Goal: Register for event/course

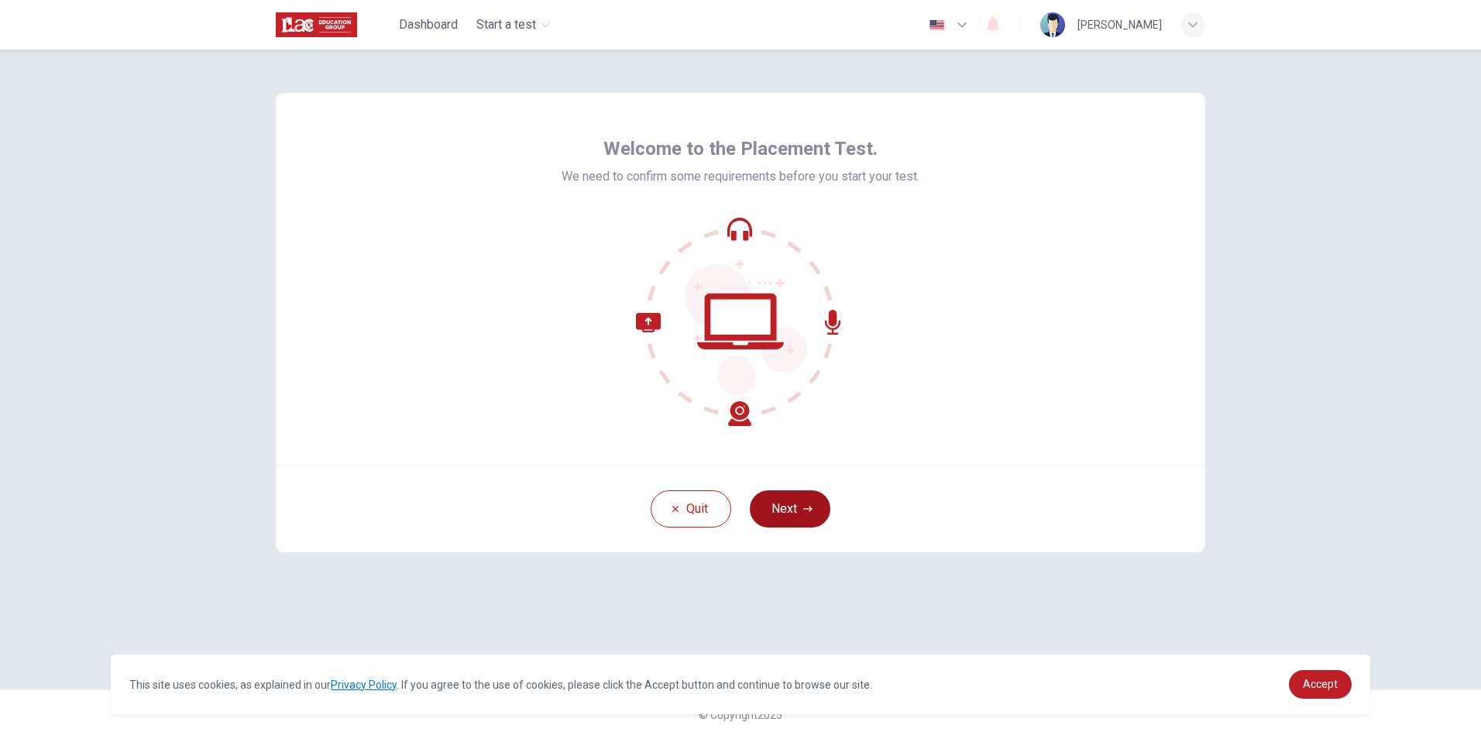
click at [797, 520] on button "Next" at bounding box center [790, 508] width 81 height 37
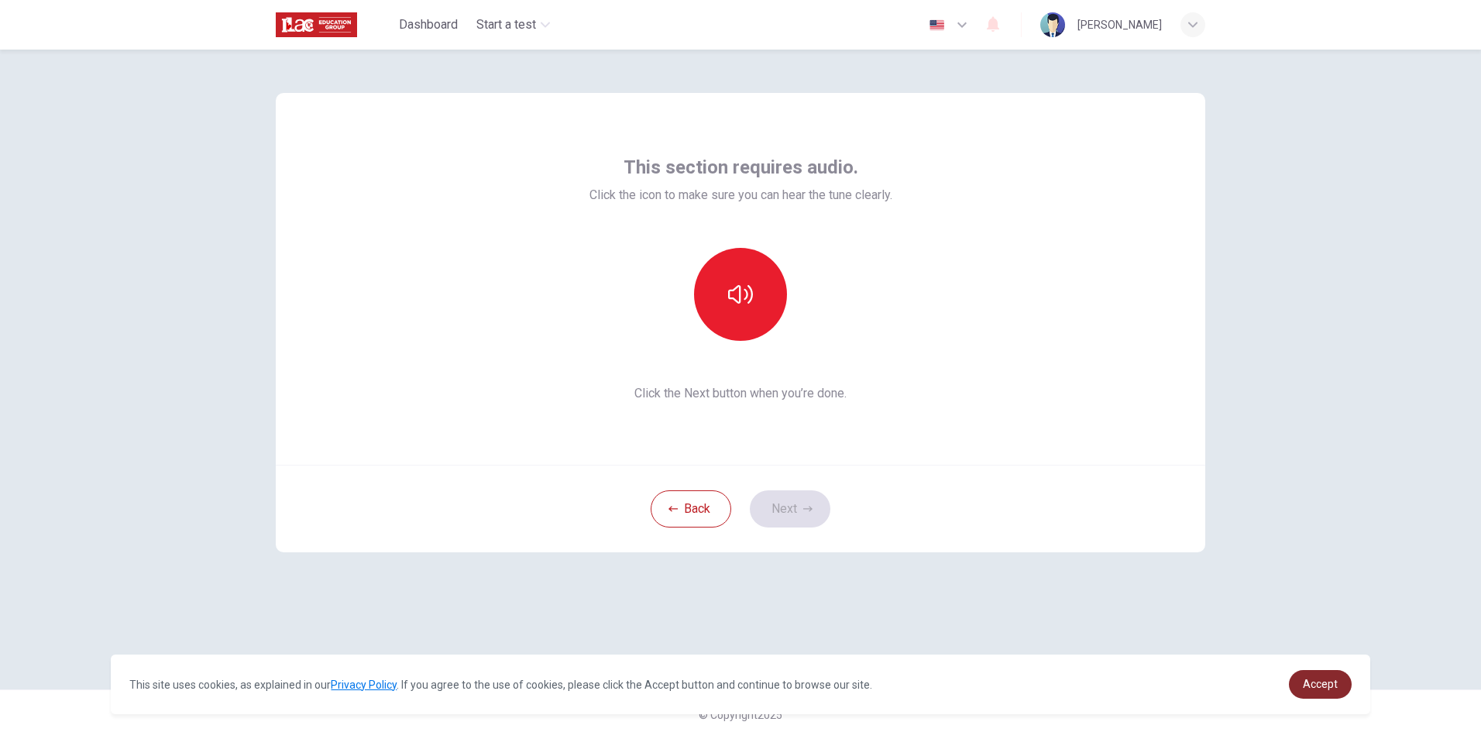
click at [1325, 682] on span "Accept" at bounding box center [1320, 684] width 35 height 12
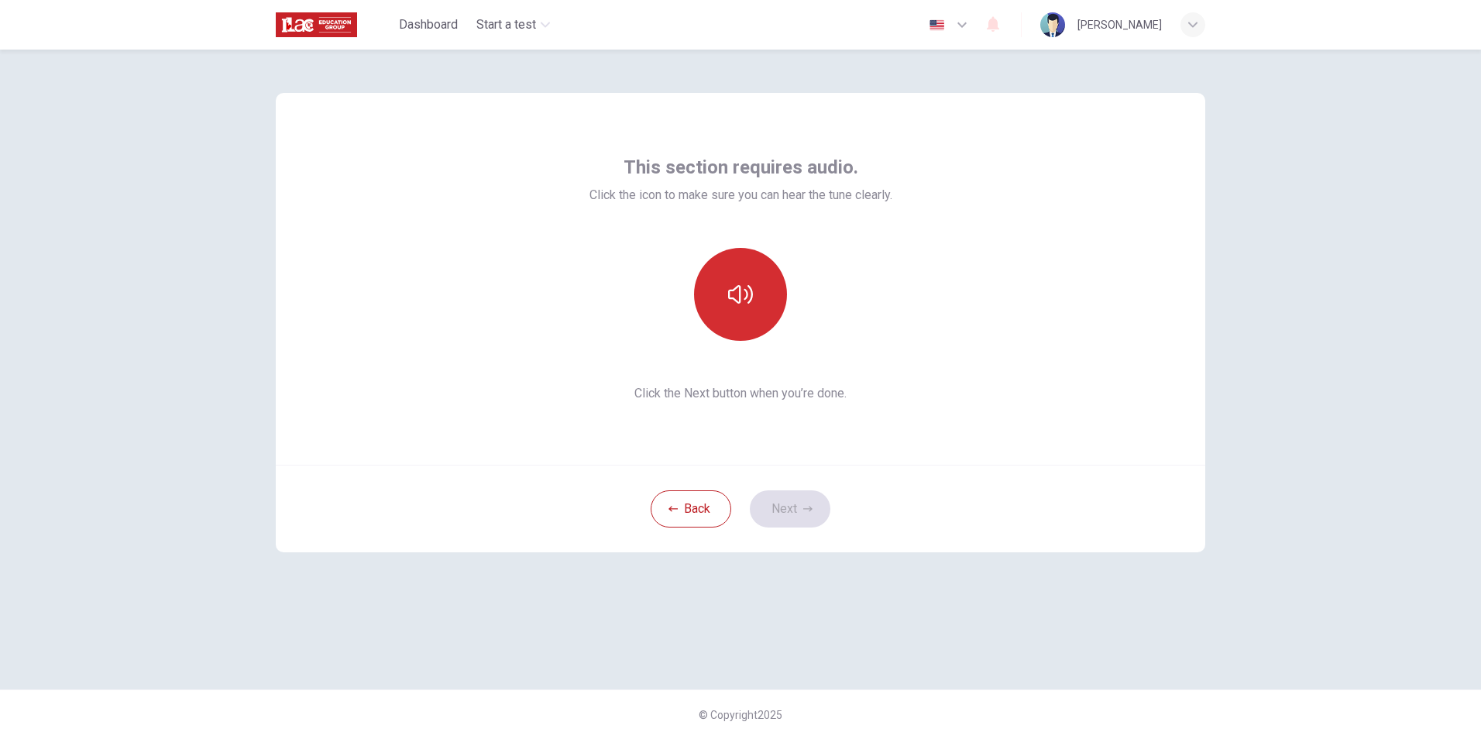
click at [738, 287] on icon "button" at bounding box center [740, 294] width 25 height 25
click at [807, 503] on button "Next" at bounding box center [790, 508] width 81 height 37
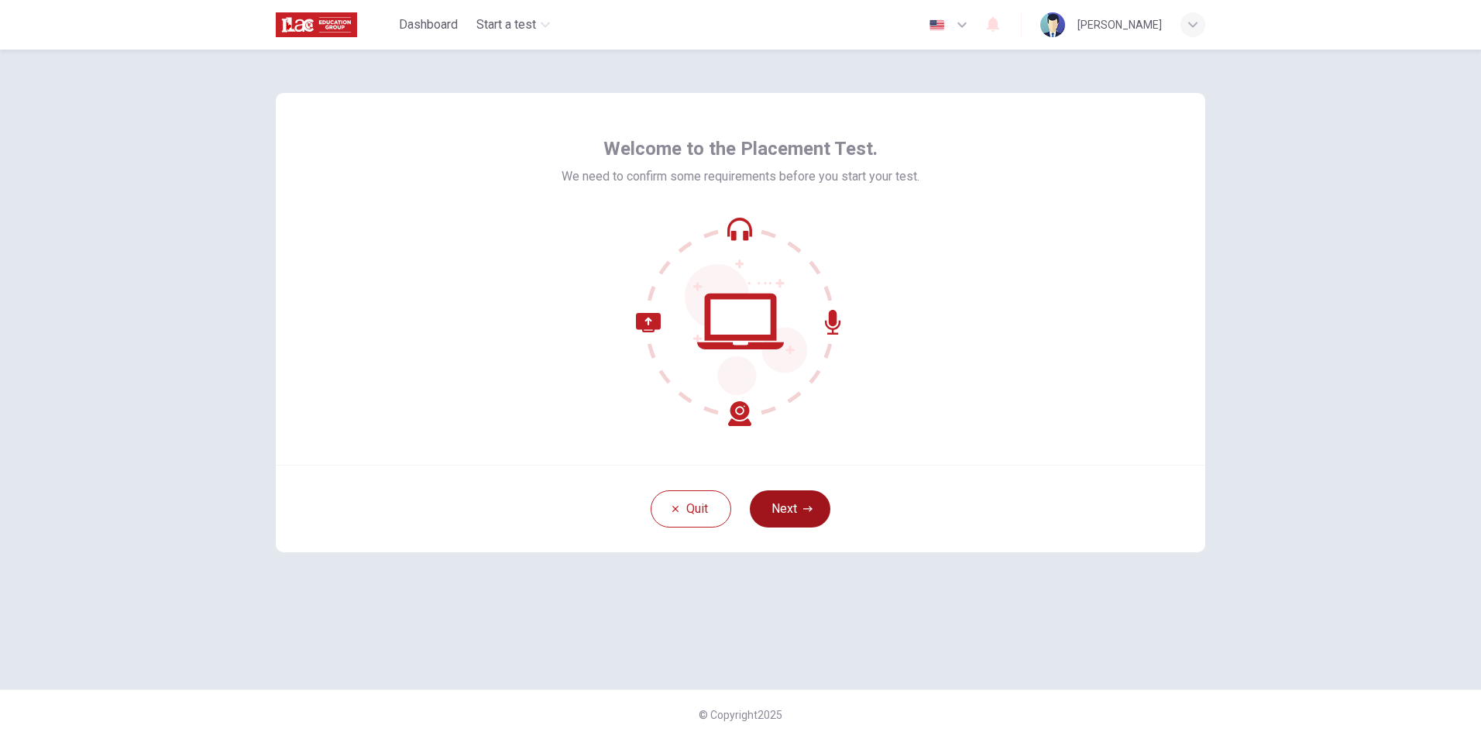
click at [773, 496] on button "Next" at bounding box center [790, 508] width 81 height 37
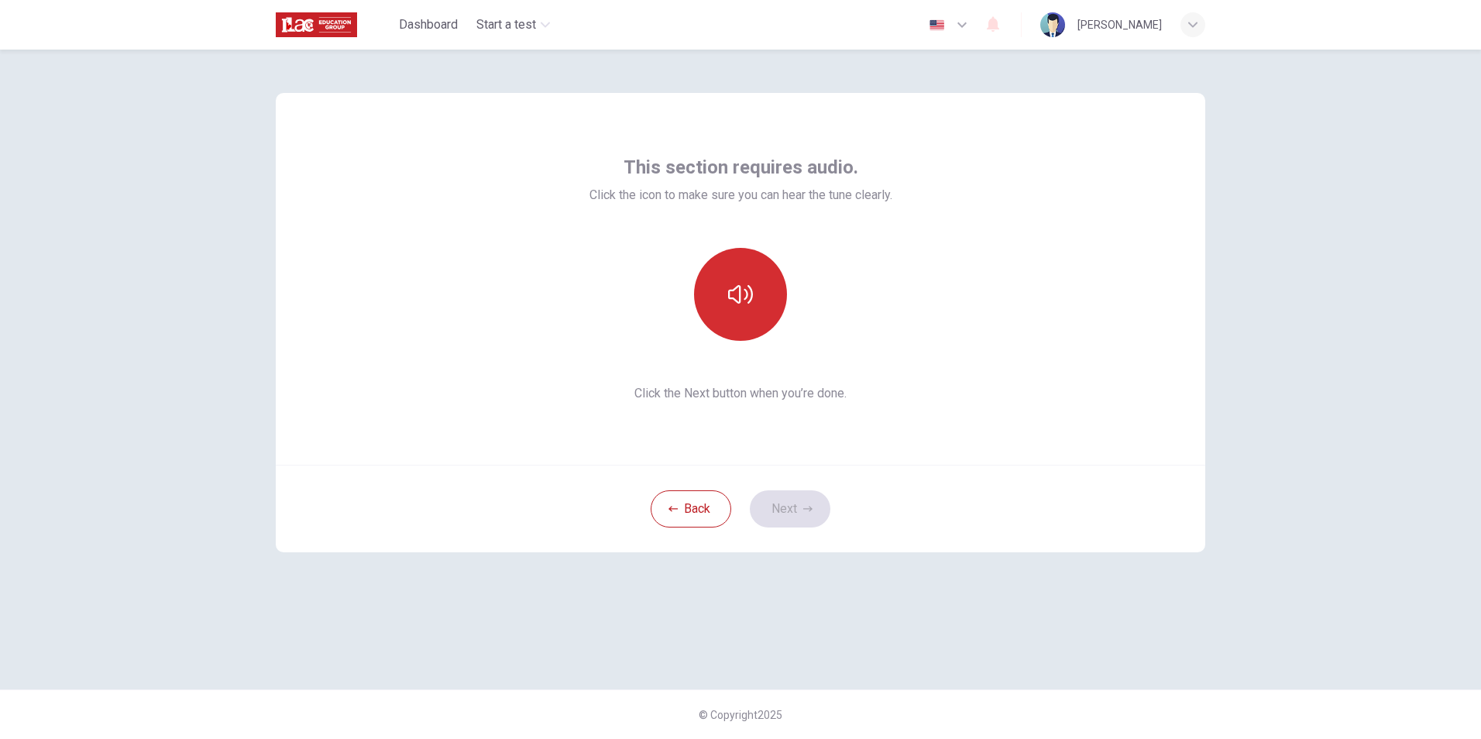
click at [708, 271] on button "button" at bounding box center [740, 294] width 93 height 93
click at [786, 507] on button "Next" at bounding box center [790, 508] width 81 height 37
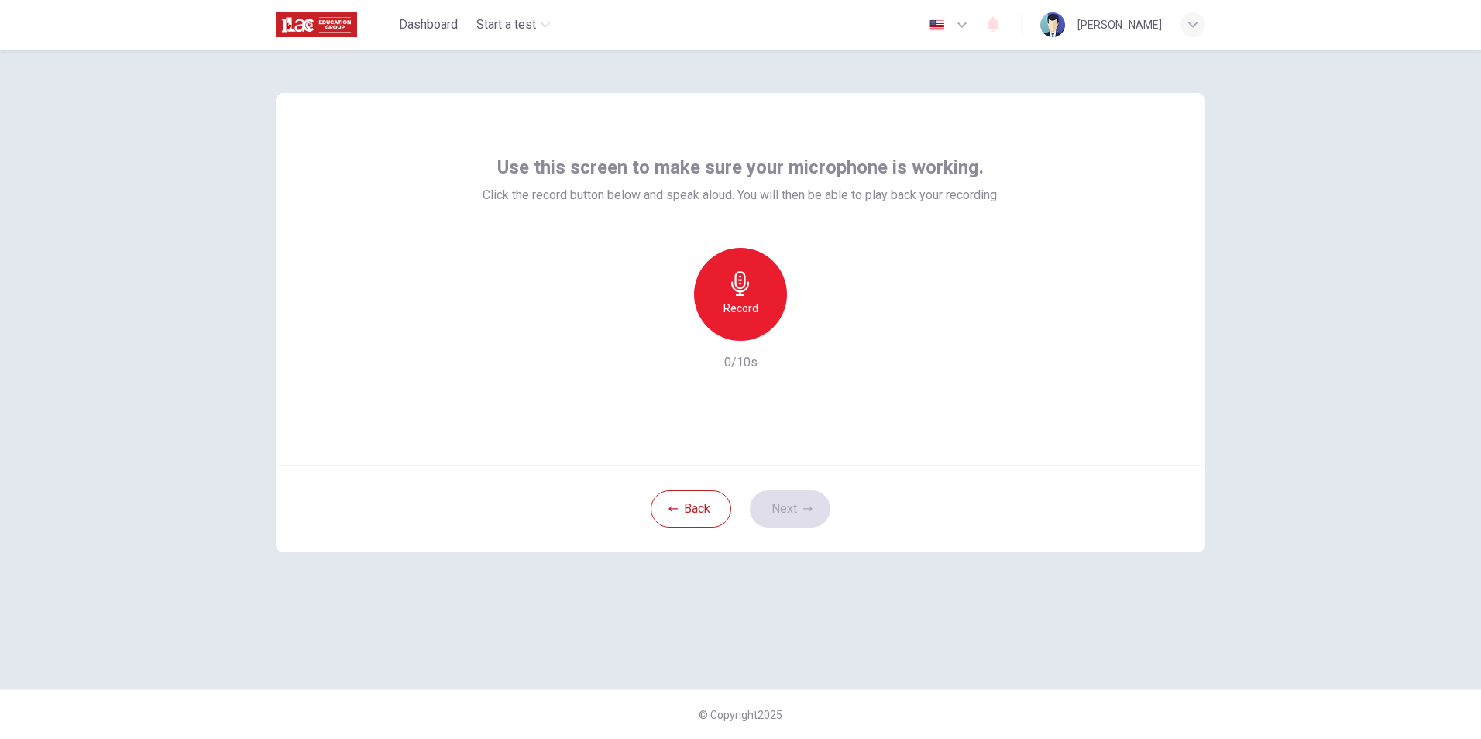
click at [756, 294] on div "Record" at bounding box center [740, 294] width 93 height 93
click at [732, 280] on icon "button" at bounding box center [740, 283] width 25 height 25
click at [747, 311] on h6 "Record" at bounding box center [740, 308] width 35 height 19
click at [723, 280] on div "Stop" at bounding box center [740, 294] width 93 height 93
click at [755, 303] on h6 "Record" at bounding box center [740, 308] width 35 height 19
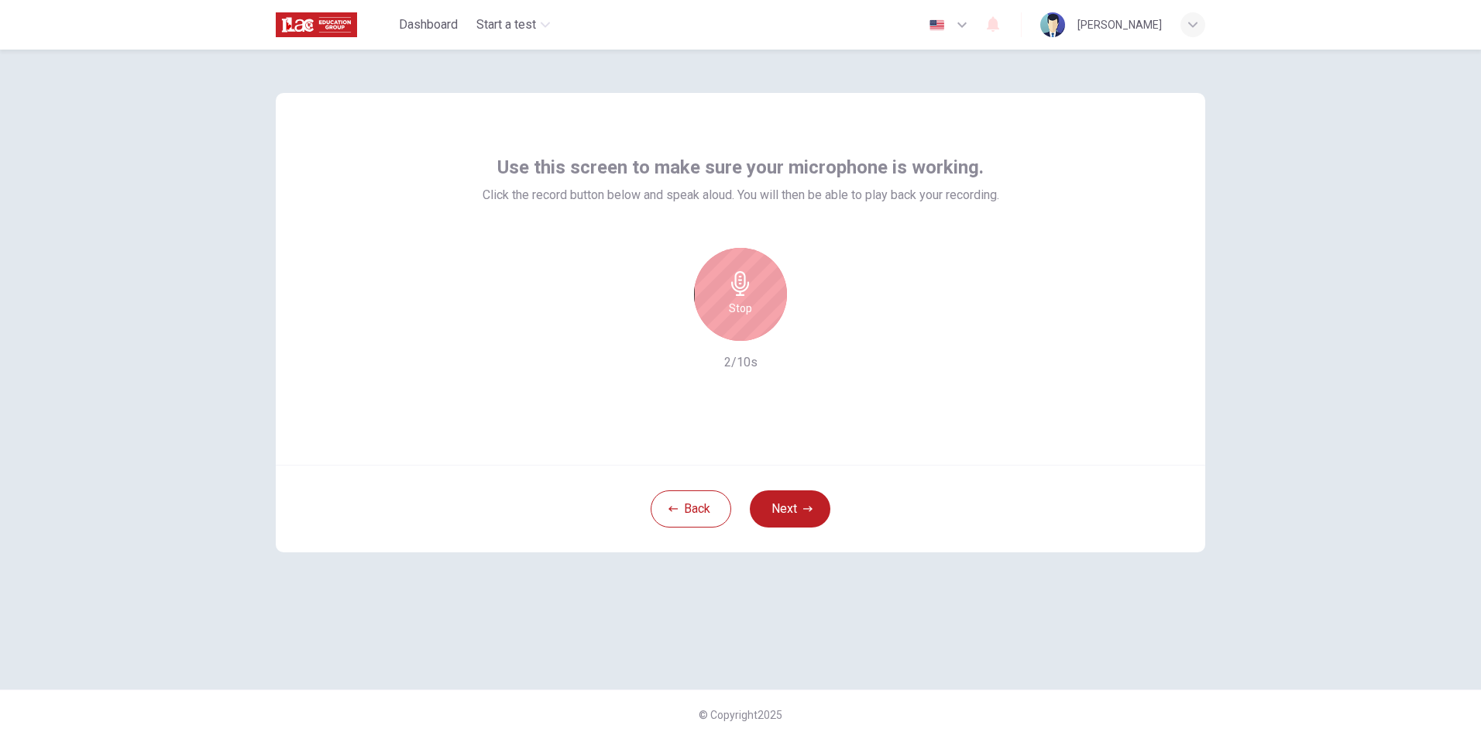
click at [717, 290] on div "Stop" at bounding box center [740, 294] width 93 height 93
click at [795, 500] on button "Next" at bounding box center [790, 508] width 81 height 37
